Goal: Check status: Check status

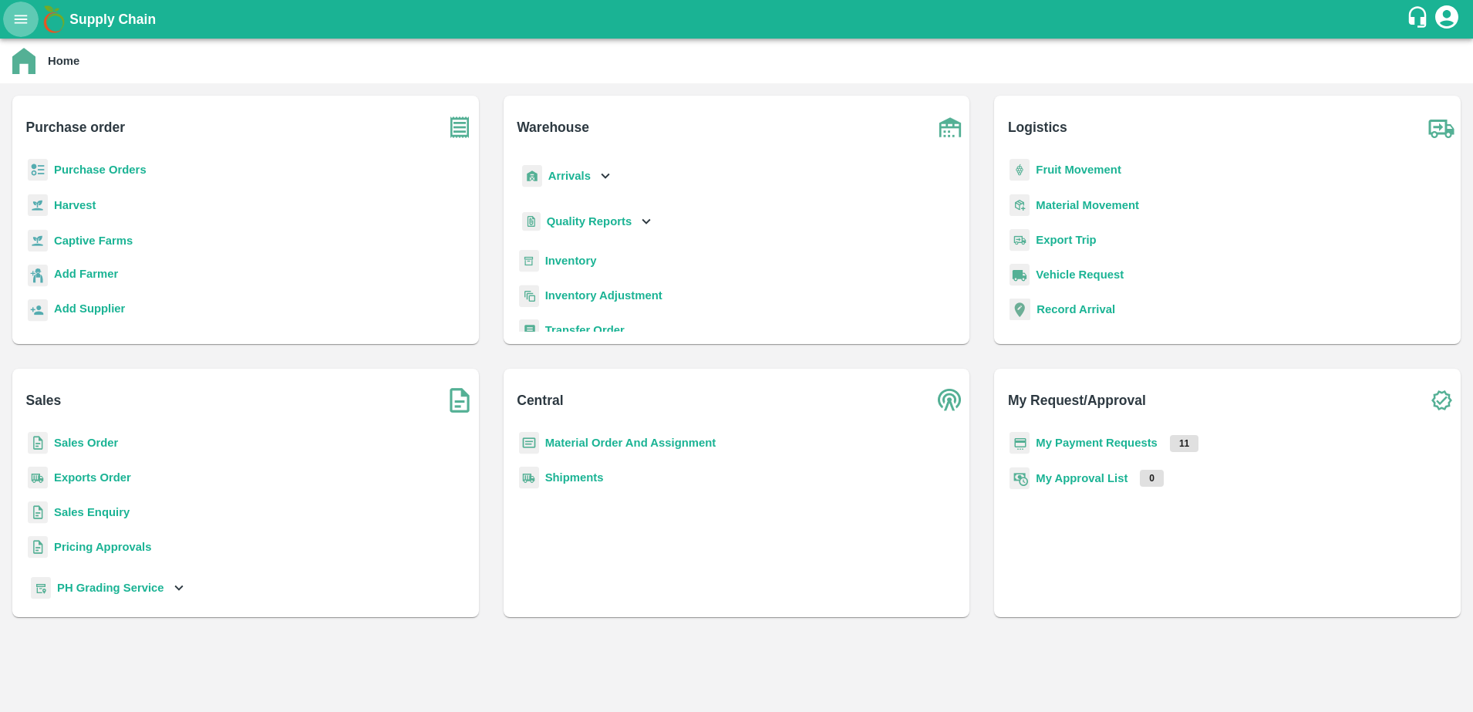
click at [22, 8] on button "open drawer" at bounding box center [20, 19] width 35 height 35
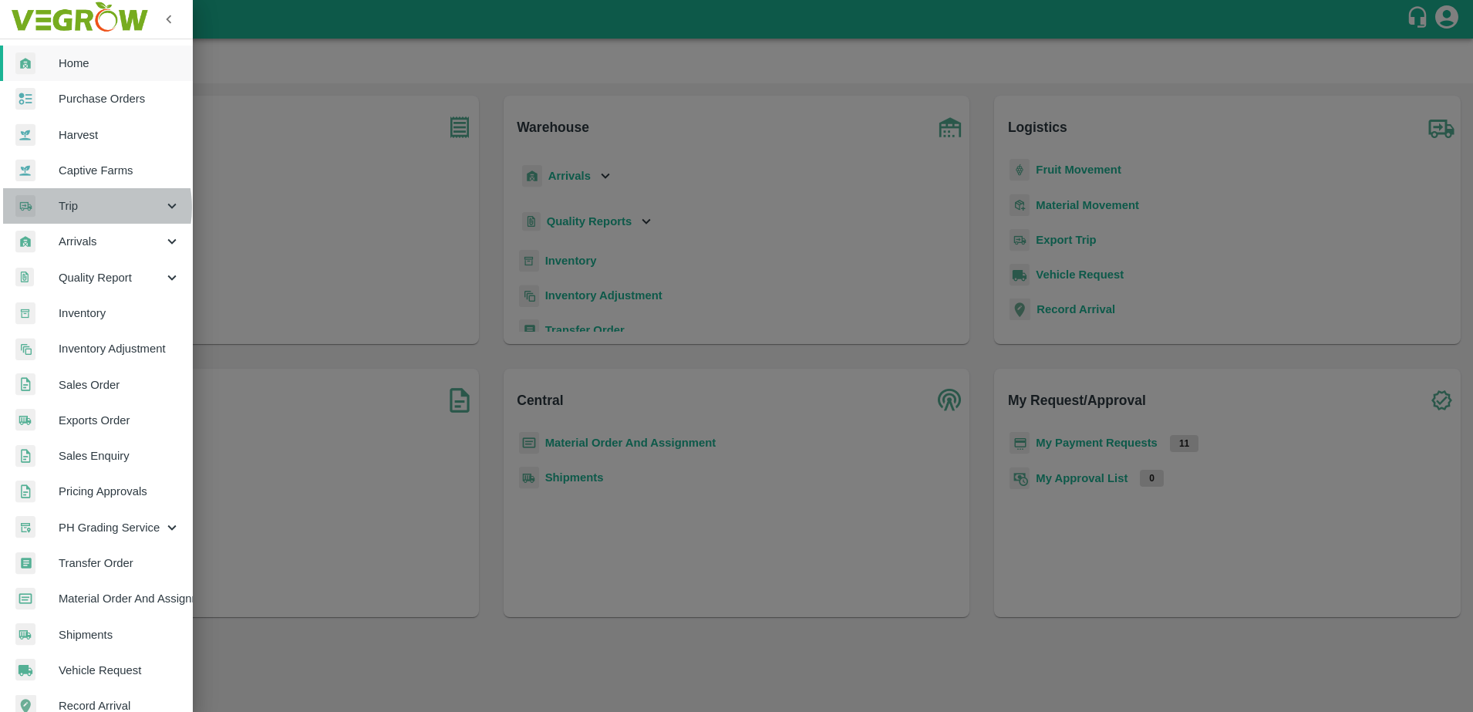
click at [79, 207] on span "Trip" at bounding box center [111, 205] width 105 height 17
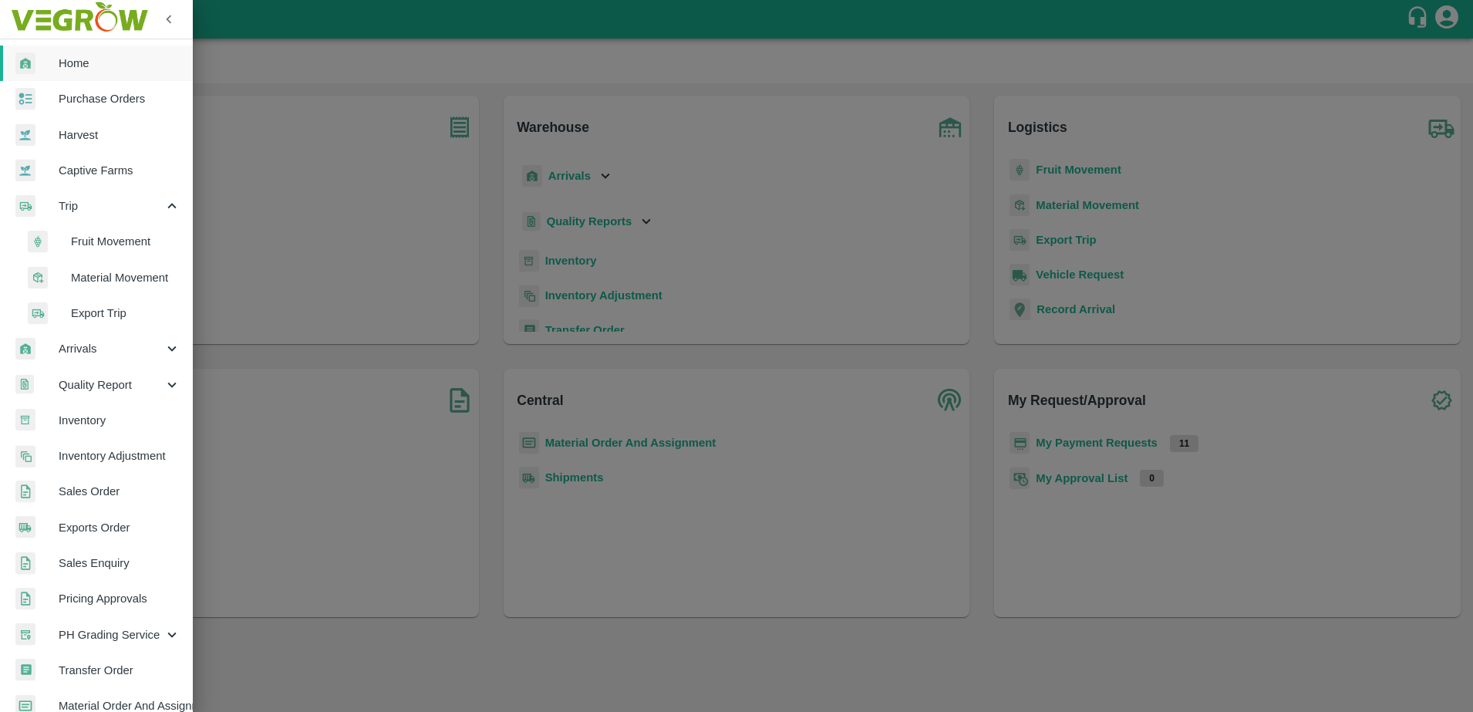
click at [109, 204] on span "Trip" at bounding box center [111, 205] width 105 height 17
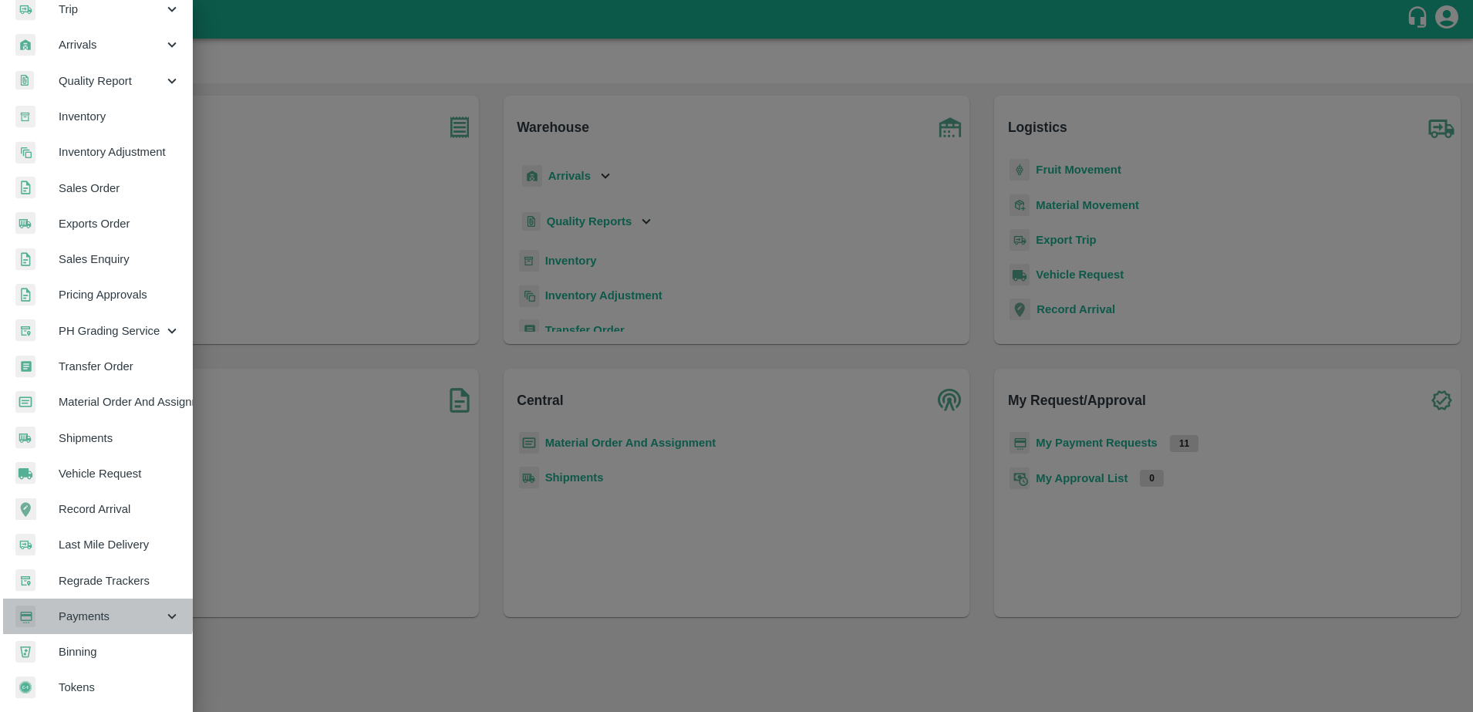
click at [97, 608] on span "Payments" at bounding box center [111, 616] width 105 height 17
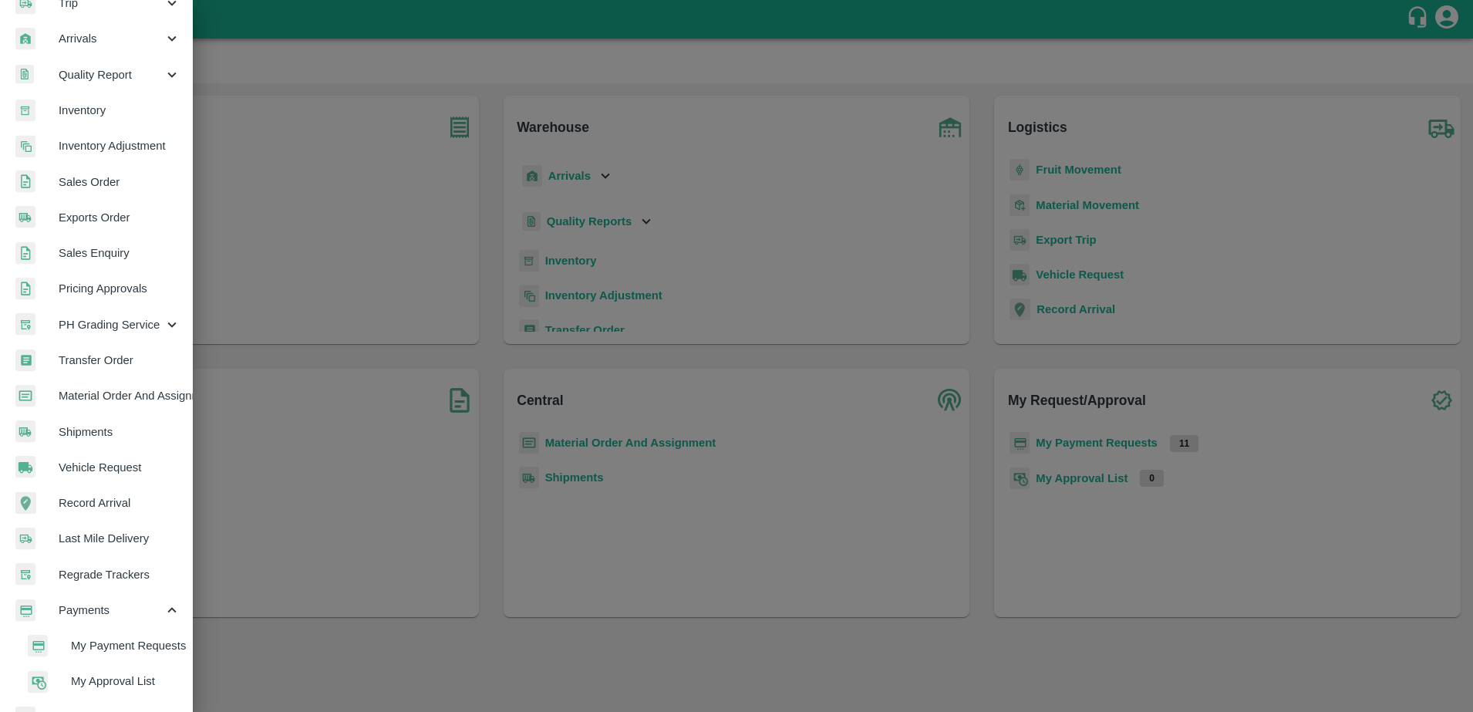
click at [92, 644] on span "My Payment Requests" at bounding box center [125, 645] width 109 height 17
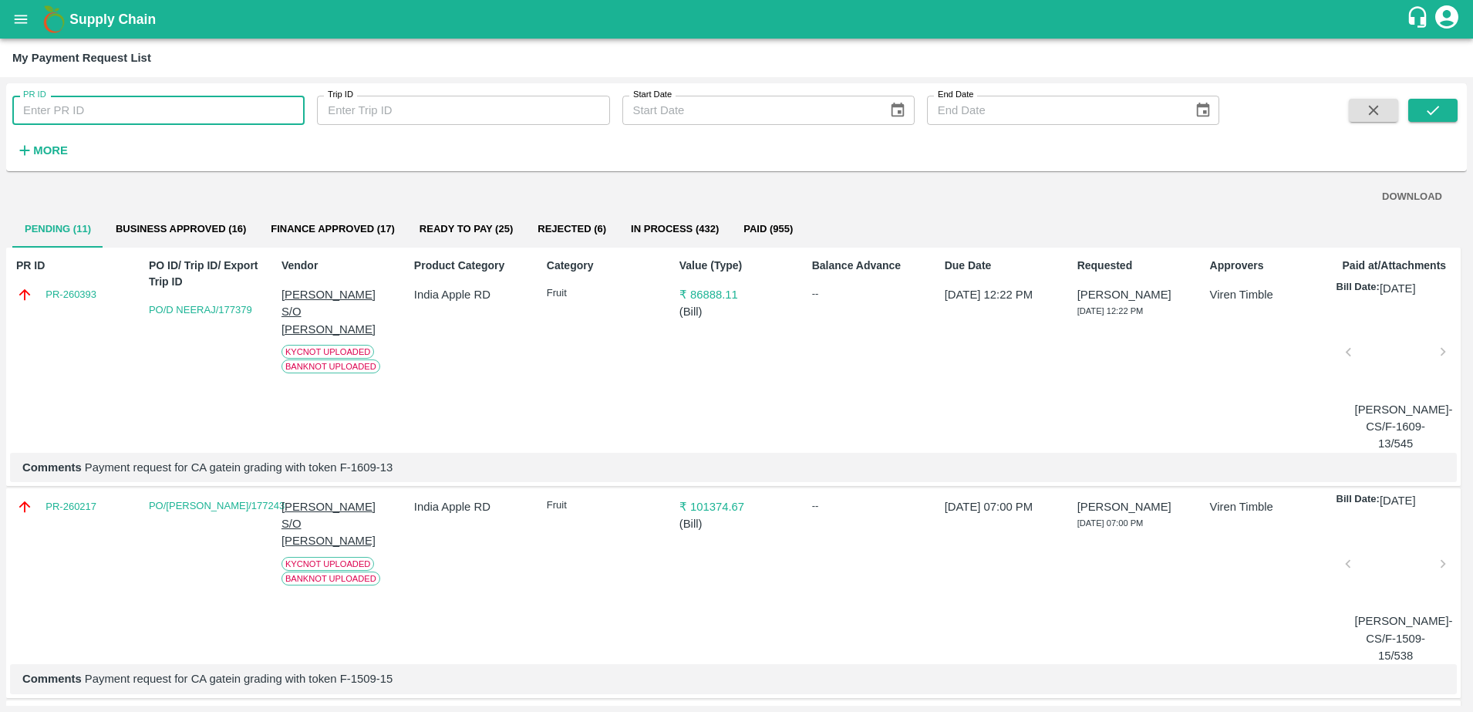
click at [129, 102] on input "PR ID" at bounding box center [158, 110] width 292 height 29
click at [449, 392] on div "Product Category [GEOGRAPHIC_DATA] Apple RD" at bounding box center [468, 351] width 120 height 200
click at [584, 224] on button "Rejected (6)" at bounding box center [571, 229] width 93 height 37
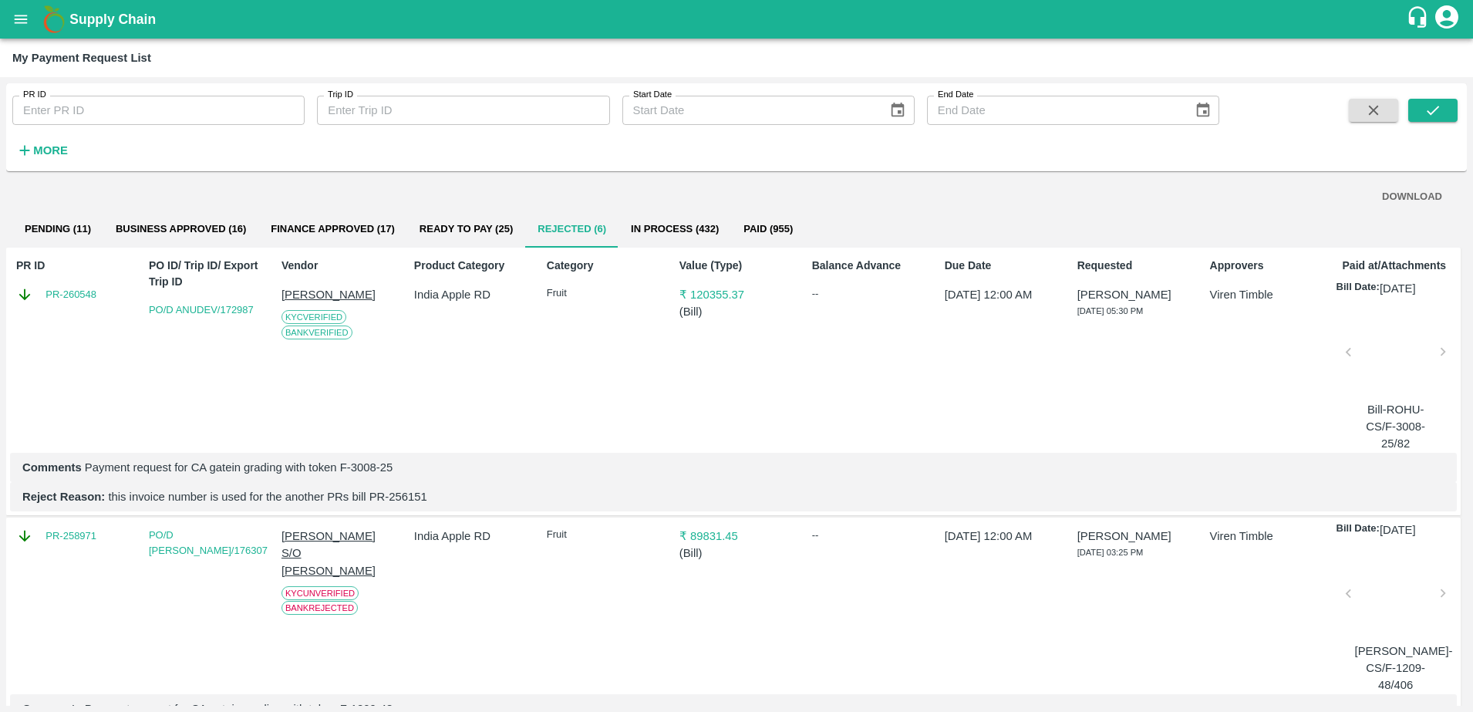
click at [112, 125] on div "PR ID PR ID Trip ID Trip ID Start Date Start Date End Date End Date More" at bounding box center [609, 123] width 1219 height 80
click at [112, 114] on input "PR ID" at bounding box center [158, 110] width 292 height 29
type input "260107"
click at [1431, 108] on icon "submit" at bounding box center [1432, 110] width 17 height 17
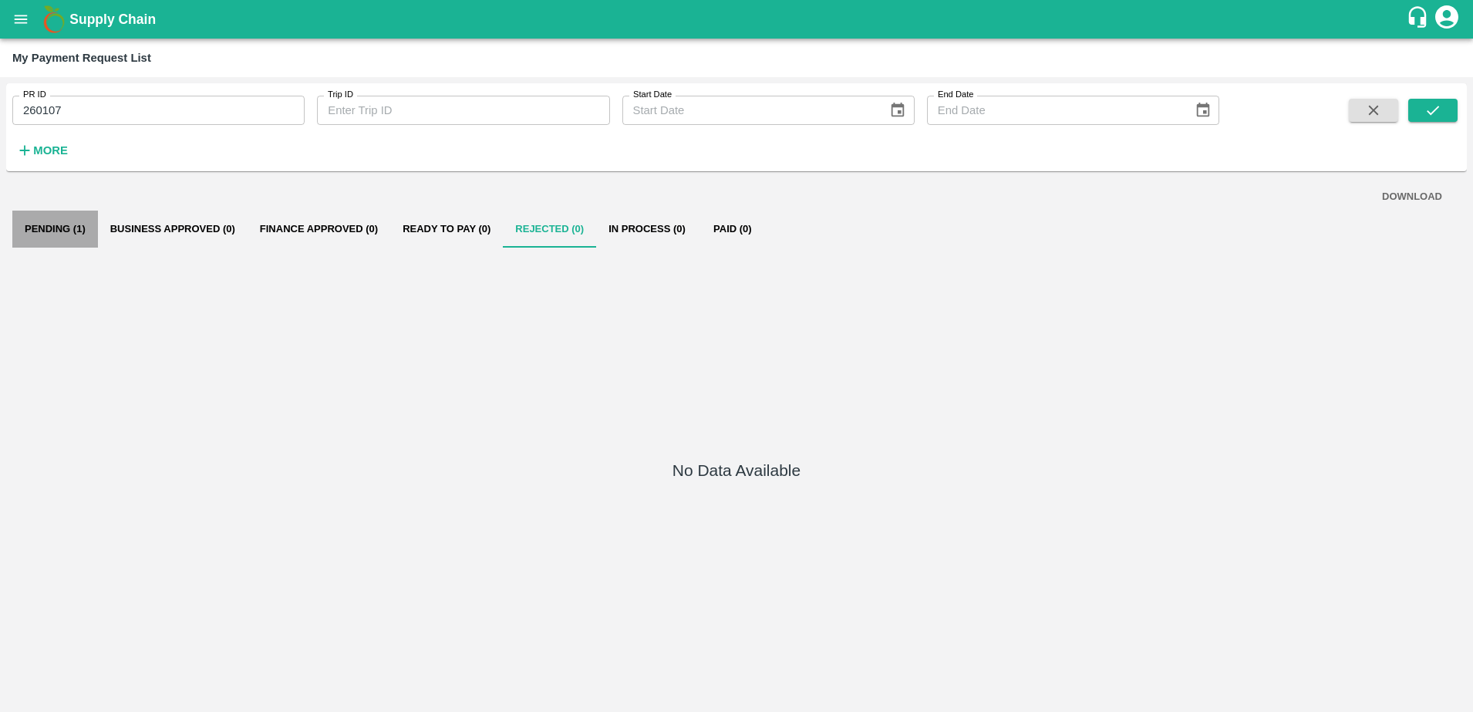
click at [55, 237] on button "Pending (1)" at bounding box center [55, 229] width 86 height 37
